Goal: Task Accomplishment & Management: Manage account settings

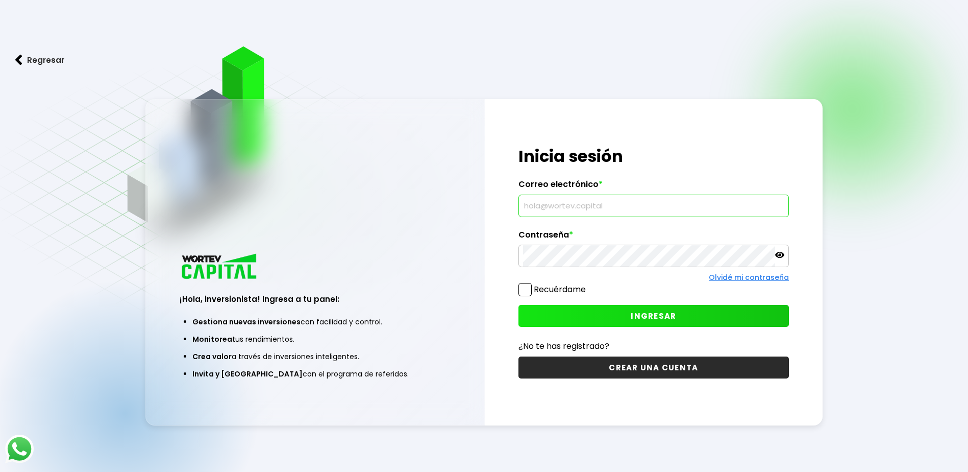
click at [567, 207] on input "text" at bounding box center [653, 205] width 261 height 21
type input "[EMAIL_ADDRESS][DOMAIN_NAME]"
click at [647, 319] on span "INGRESAR" at bounding box center [653, 315] width 45 height 11
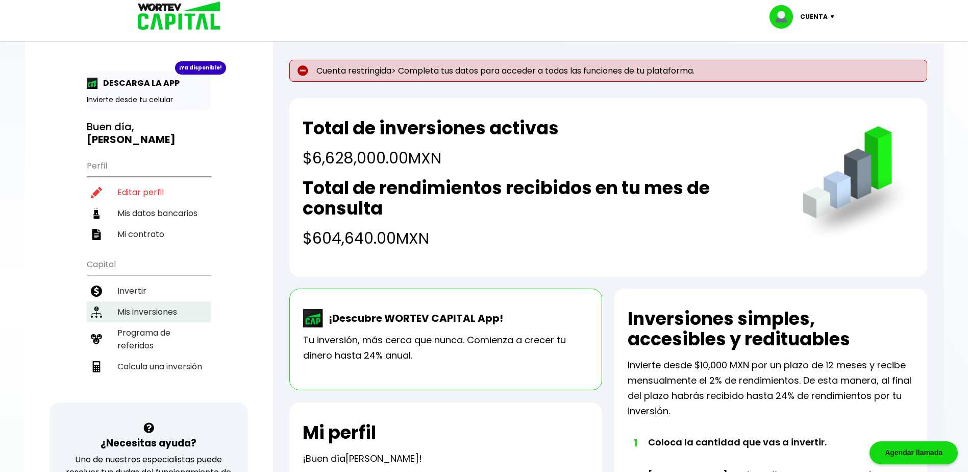
click at [159, 308] on li "Mis inversiones" at bounding box center [149, 311] width 124 height 21
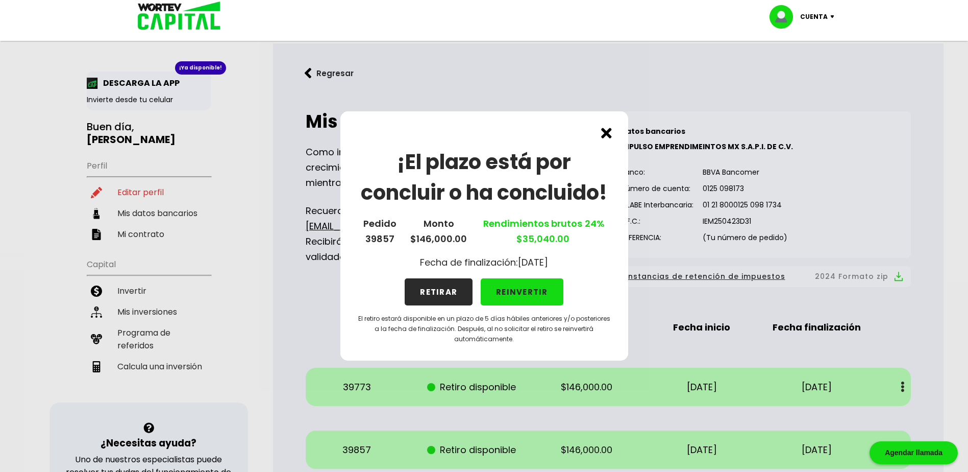
click at [440, 290] on button "RETIRAR" at bounding box center [439, 291] width 68 height 27
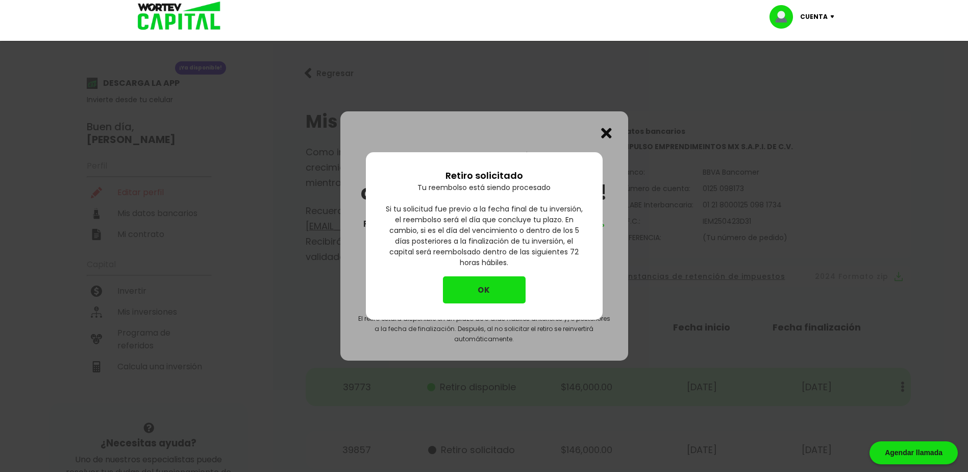
click at [485, 284] on button "OK" at bounding box center [484, 289] width 83 height 27
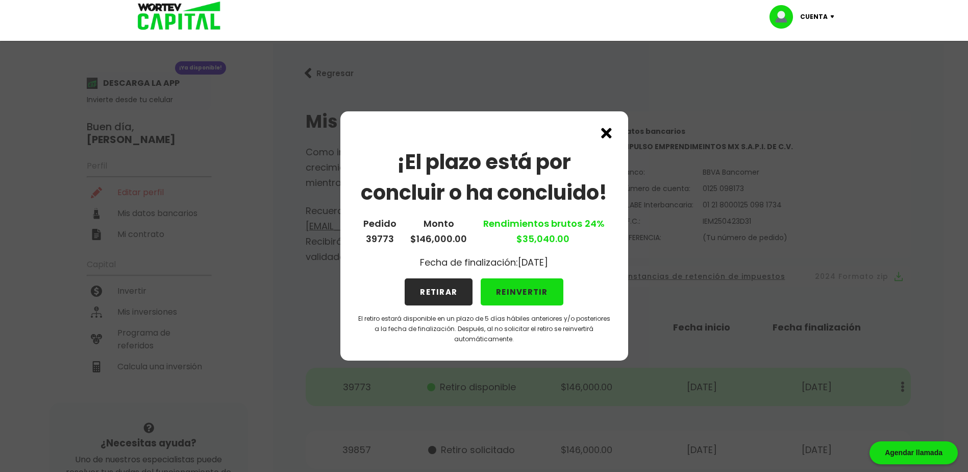
click at [430, 287] on button "RETIRAR" at bounding box center [439, 291] width 68 height 27
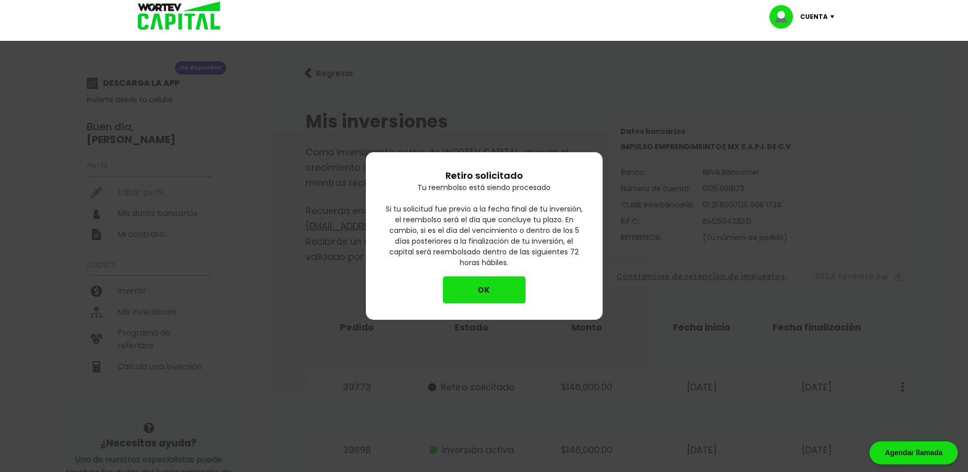
click at [503, 293] on button "OK" at bounding box center [484, 289] width 83 height 27
